Goal: Navigation & Orientation: Find specific page/section

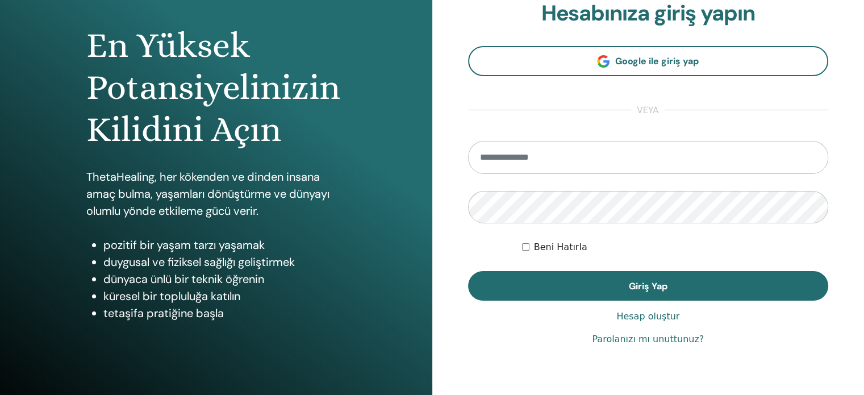
scroll to position [114, 0]
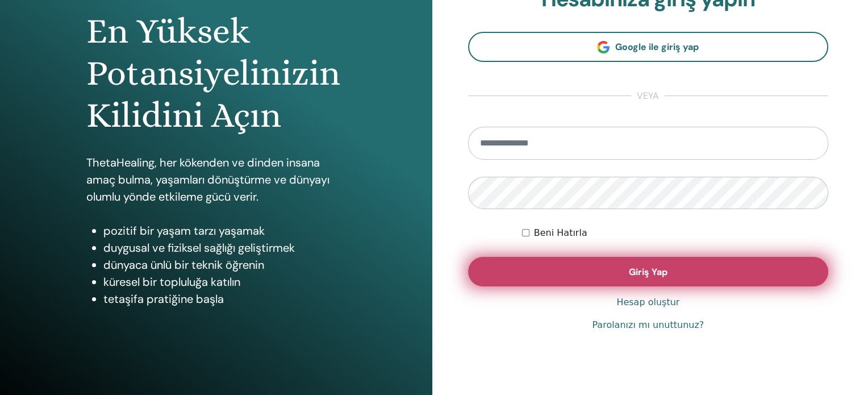
type input "**********"
click at [541, 275] on button "Giriş Yap" at bounding box center [648, 272] width 361 height 30
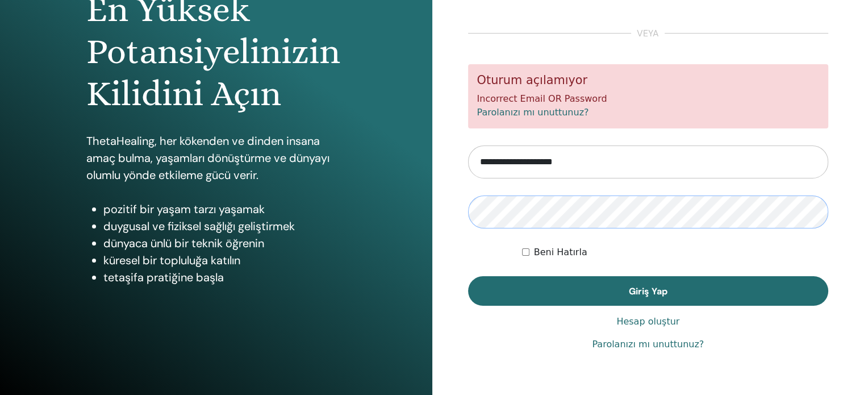
scroll to position [150, 0]
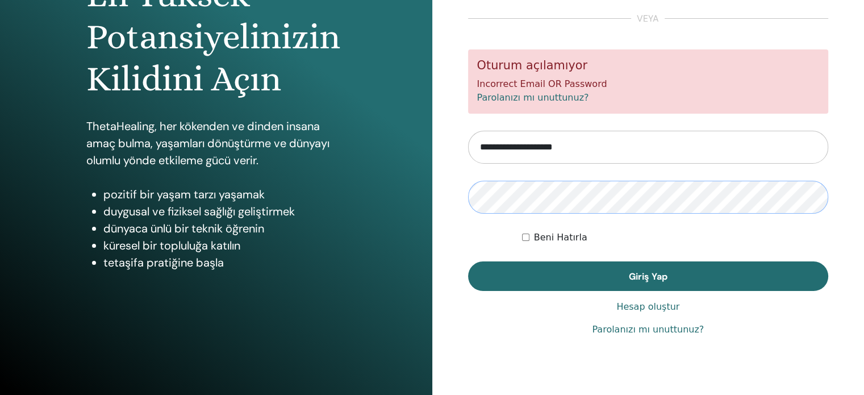
click at [468, 261] on button "Giriş Yap" at bounding box center [648, 276] width 361 height 30
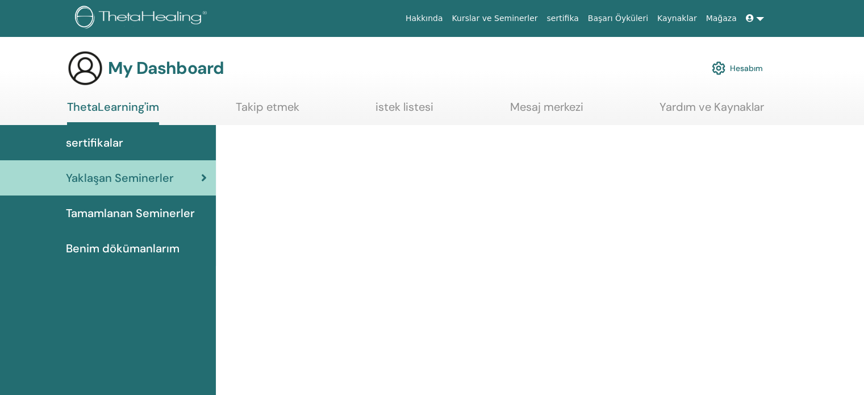
click at [119, 152] on link "sertifikalar" at bounding box center [108, 142] width 216 height 35
click at [95, 144] on span "sertifikalar" at bounding box center [94, 142] width 57 height 17
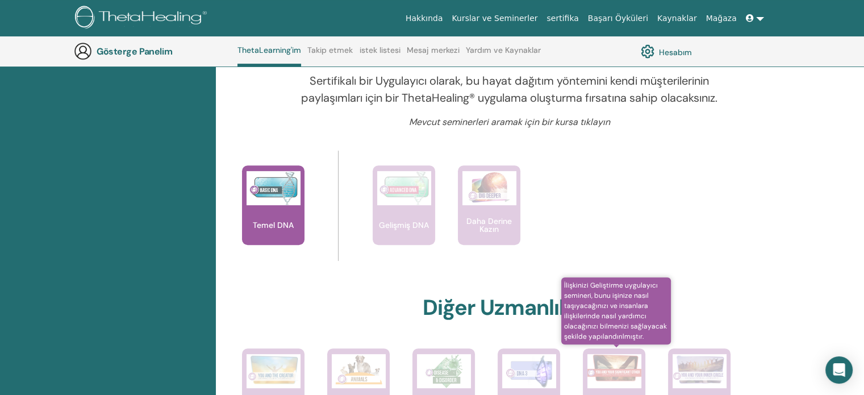
scroll to position [370, 0]
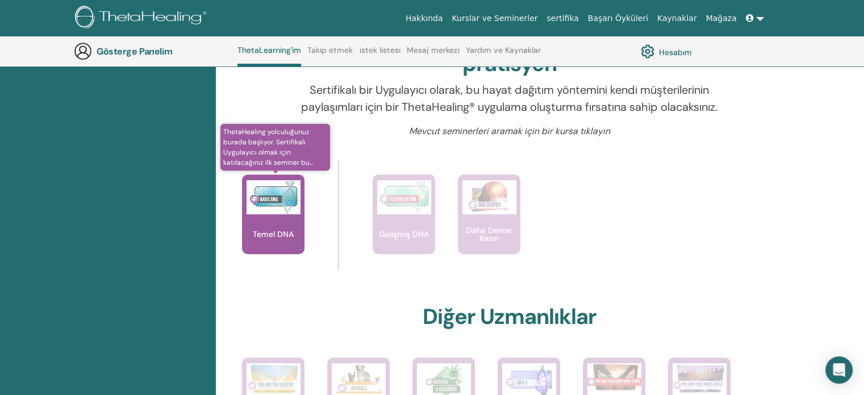
click at [282, 195] on img at bounding box center [273, 197] width 54 height 34
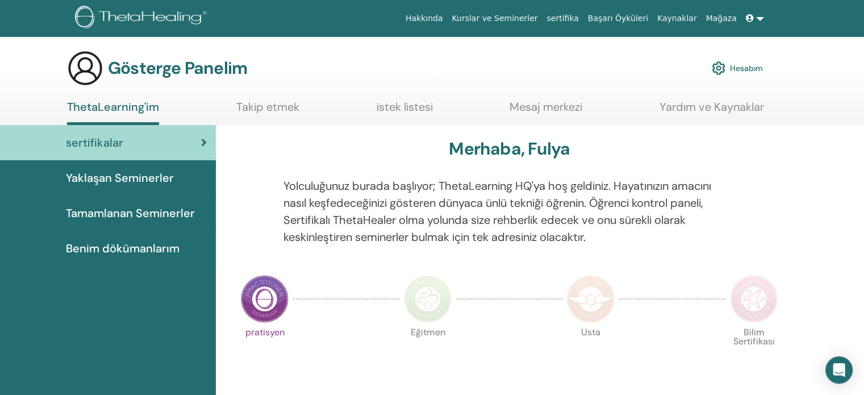
click at [136, 204] on span "Tamamlanan Seminerler" at bounding box center [130, 212] width 129 height 17
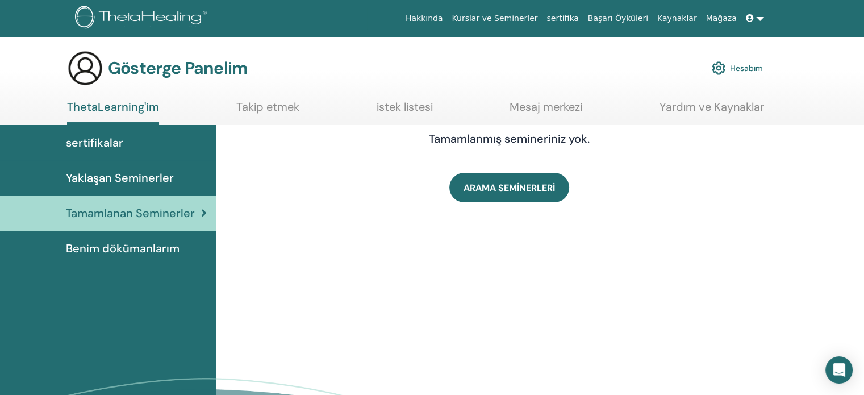
click at [136, 252] on font "Benim dökümanlarım" at bounding box center [123, 248] width 114 height 15
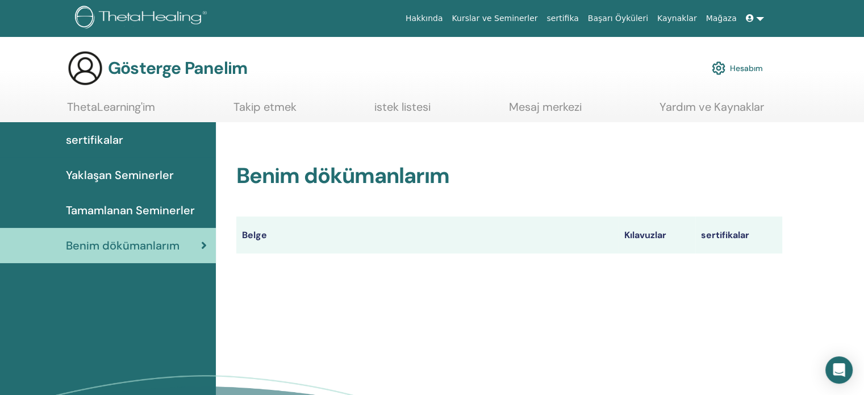
click at [519, 103] on font "Mesaj merkezi" at bounding box center [545, 106] width 73 height 15
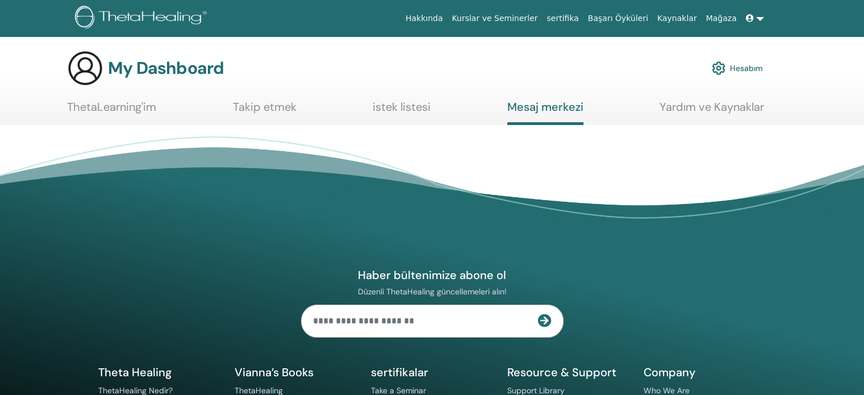
click at [689, 111] on link "Yardım ve Kaynaklar" at bounding box center [711, 111] width 104 height 22
click at [395, 97] on section "My Dashboard Hesabım ThetaLearning'im Takip etmek istek listesi Mesaj merkezi Y…" at bounding box center [432, 87] width 864 height 75
click at [396, 107] on link "istek listesi" at bounding box center [402, 111] width 58 height 22
click at [398, 105] on link "istek listesi" at bounding box center [402, 111] width 58 height 22
click at [398, 106] on link "istek listesi" at bounding box center [402, 111] width 58 height 22
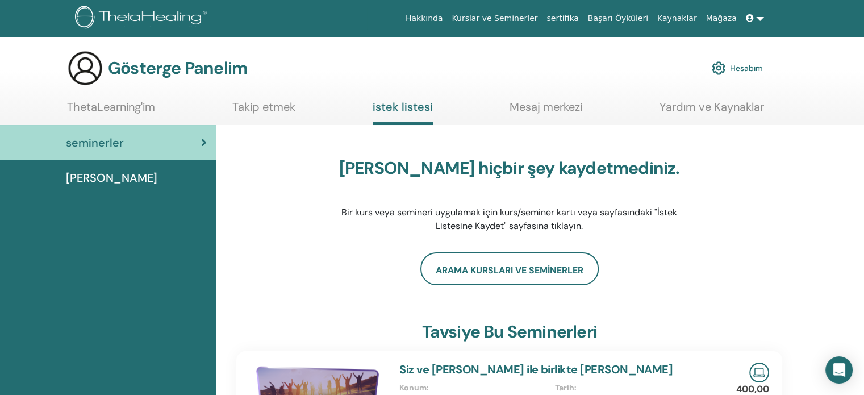
click at [80, 179] on font "[PERSON_NAME]" at bounding box center [111, 177] width 91 height 15
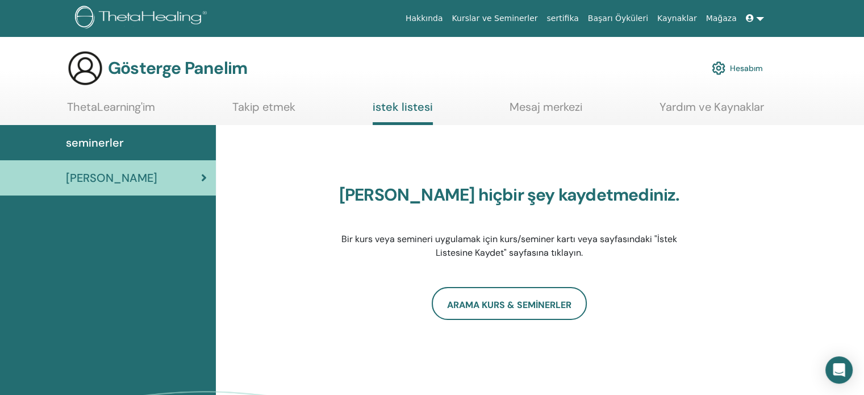
click at [111, 102] on font "ThetaLearning'im" at bounding box center [111, 106] width 88 height 15
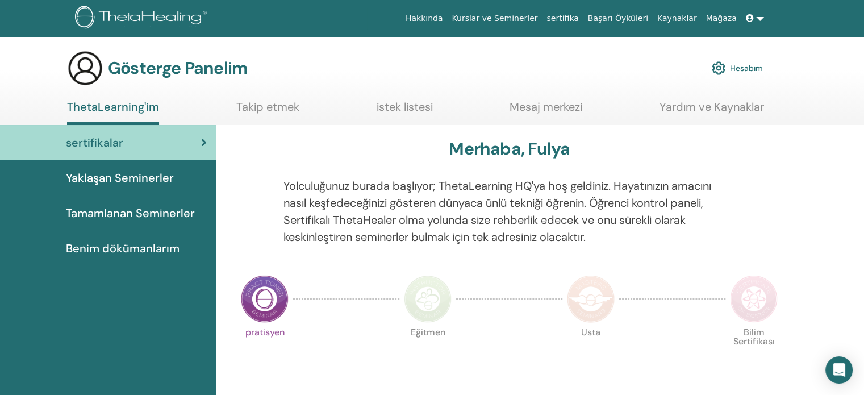
click at [89, 66] on img at bounding box center [85, 68] width 36 height 36
click at [123, 145] on div "sertifikalar" at bounding box center [108, 142] width 198 height 17
click at [756, 15] on link at bounding box center [754, 18] width 27 height 21
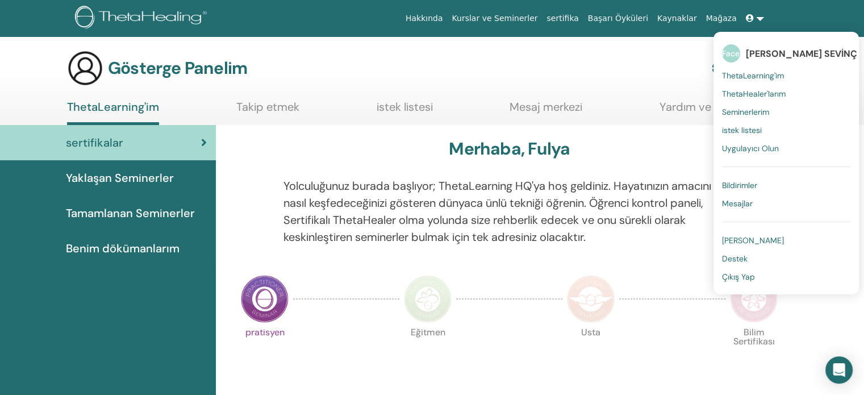
click at [739, 199] on font "Mesajlar" at bounding box center [737, 203] width 31 height 10
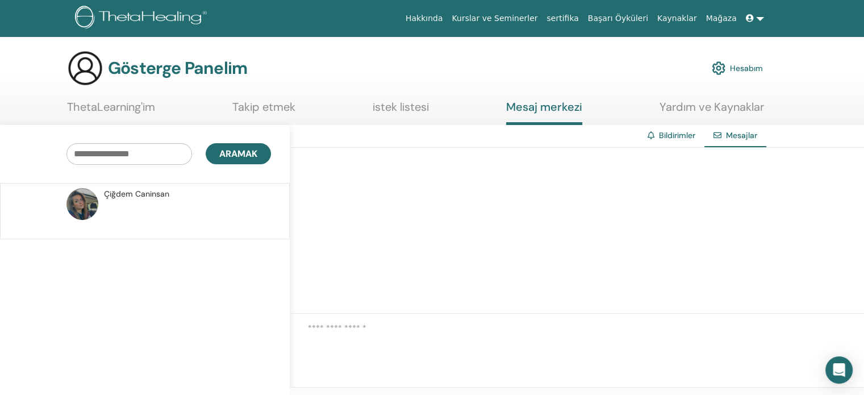
click at [684, 131] on font "Bildirimler" at bounding box center [677, 135] width 36 height 10
